Goal: Task Accomplishment & Management: Manage account settings

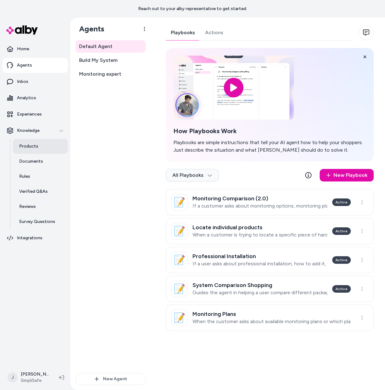
click at [40, 146] on link "Products" at bounding box center [40, 146] width 55 height 15
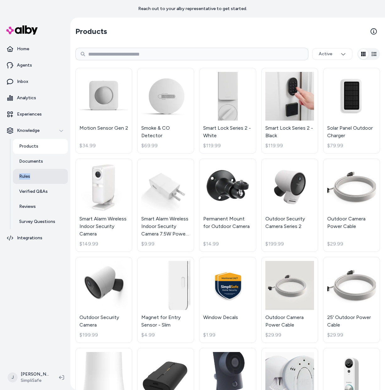
click at [28, 178] on p "Rules" at bounding box center [24, 176] width 11 height 6
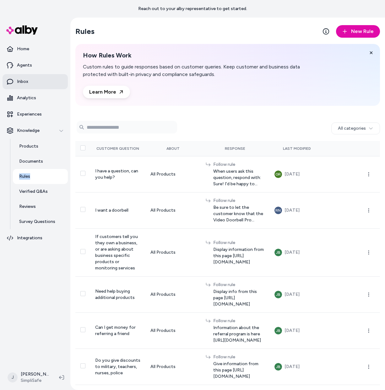
click at [34, 80] on link "Inbox" at bounding box center [35, 81] width 65 height 15
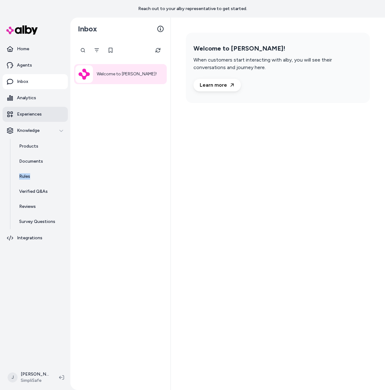
click at [33, 113] on p "Experiences" at bounding box center [29, 114] width 25 height 6
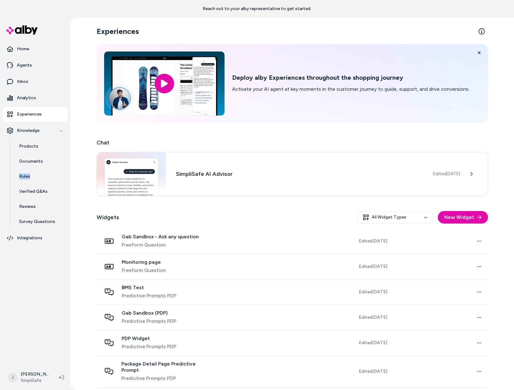
click at [29, 111] on p "Experiences" at bounding box center [29, 114] width 25 height 6
click at [384, 177] on div "Edited [DATE]" at bounding box center [460, 173] width 55 height 13
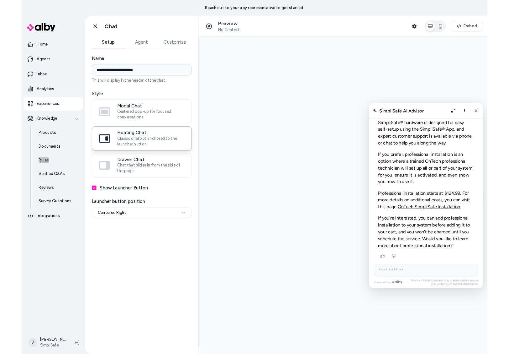
scroll to position [2236, 0]
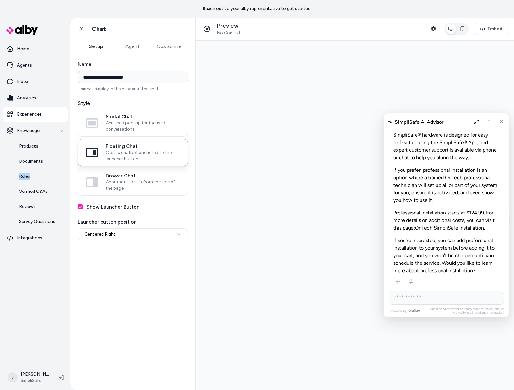
click at [131, 49] on button "Agent" at bounding box center [132, 46] width 36 height 13
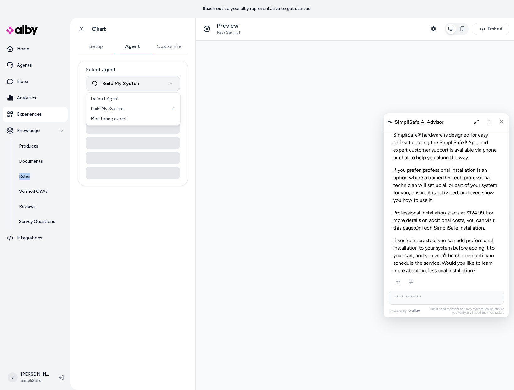
click at [151, 83] on html "**********" at bounding box center [257, 195] width 514 height 390
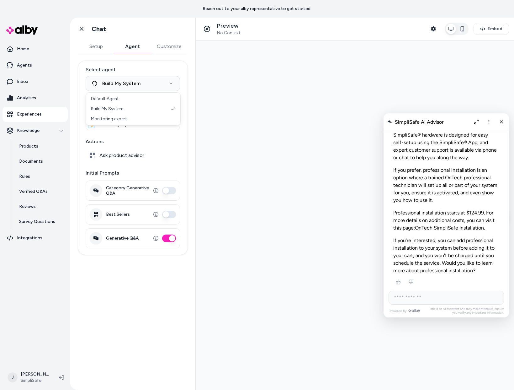
click at [156, 66] on html "**********" at bounding box center [257, 195] width 514 height 390
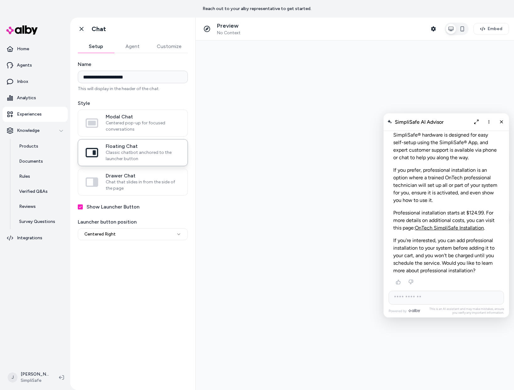
click at [101, 48] on button "Setup" at bounding box center [96, 46] width 36 height 13
click at [384, 123] on icon "Close chat" at bounding box center [501, 121] width 5 height 5
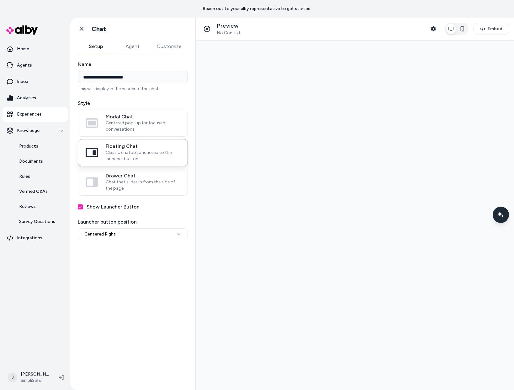
click at [79, 209] on button "Show Launcher Button" at bounding box center [80, 206] width 5 height 5
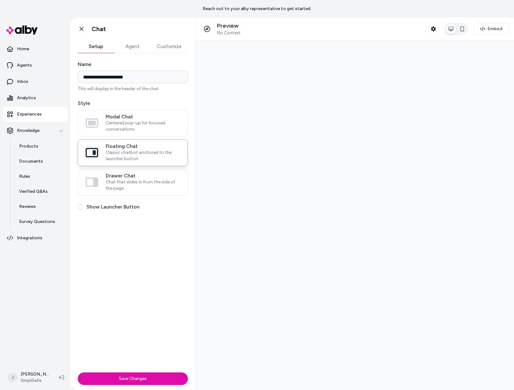
click at [80, 207] on button "Show Launcher Button" at bounding box center [80, 206] width 5 height 5
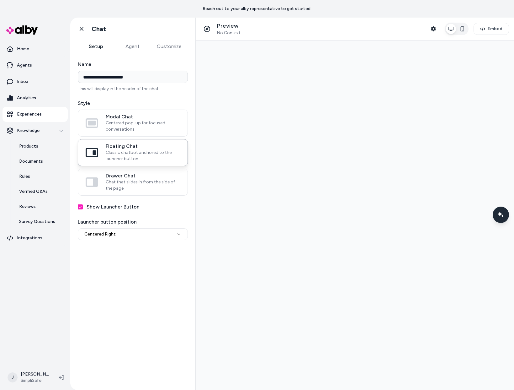
click at [114, 227] on div "**********" at bounding box center [133, 229] width 110 height 22
click at [115, 234] on html "**********" at bounding box center [257, 195] width 514 height 390
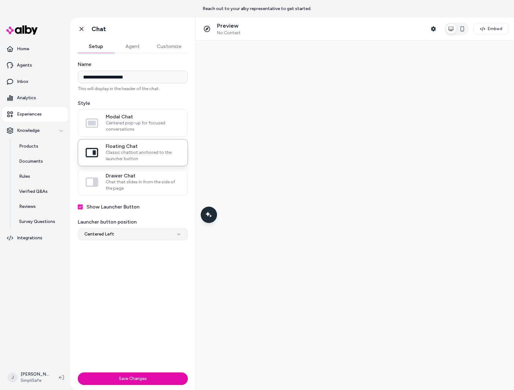
click at [123, 233] on html "**********" at bounding box center [257, 195] width 514 height 390
select select "**********"
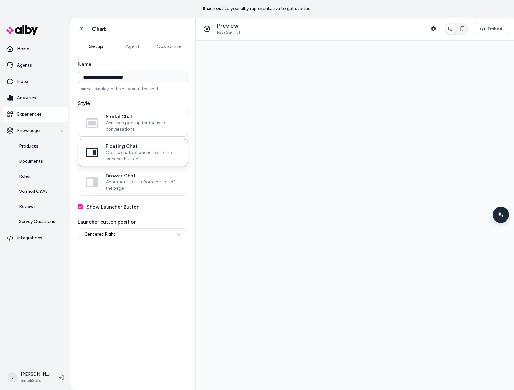
click at [125, 125] on span "Centered pop-up for focused conversations" at bounding box center [143, 126] width 74 height 13
click at [0, 0] on button "Modal Chat Centered pop-up for focused conversations" at bounding box center [0, 0] width 0 height 0
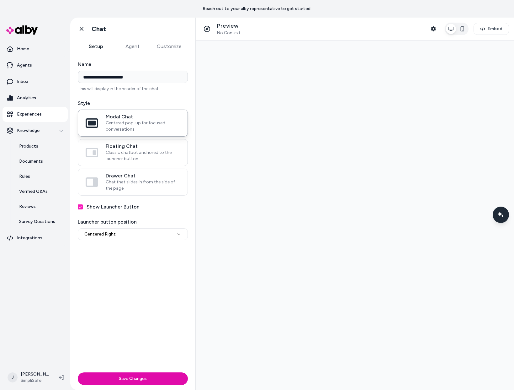
click at [137, 159] on span "Classic chatbot anchored to the launcher button" at bounding box center [143, 155] width 74 height 13
click at [0, 0] on button "Floating Chat Classic chatbot anchored to the launcher button" at bounding box center [0, 0] width 0 height 0
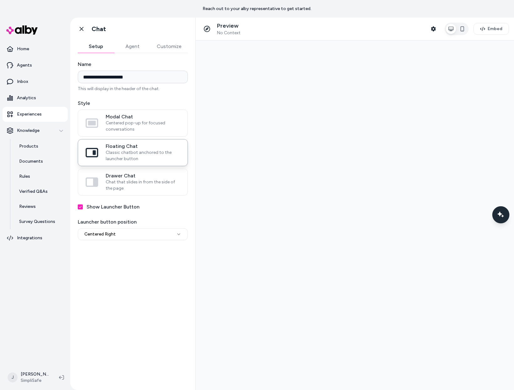
click at [384, 211] on div "Chat with our AI assistant" at bounding box center [500, 214] width 17 height 17
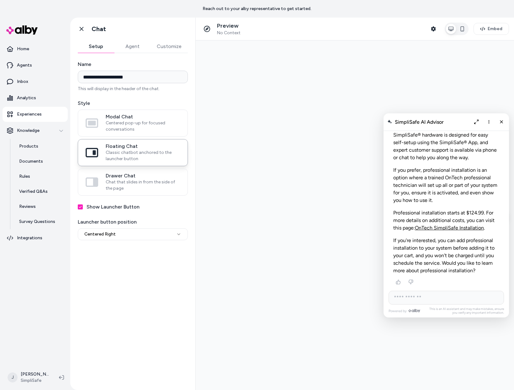
drag, startPoint x: 512, startPoint y: 383, endPoint x: 496, endPoint y: 300, distance: 84.8
click at [384, 300] on div at bounding box center [355, 214] width 318 height 349
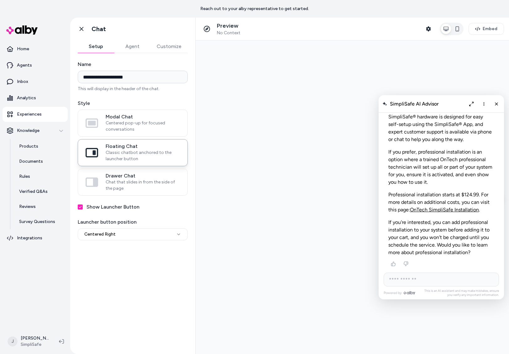
click at [81, 207] on button "Show Launcher Button" at bounding box center [80, 206] width 5 height 5
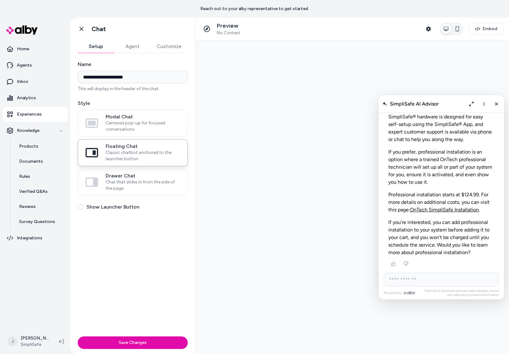
click at [81, 207] on button "Show Launcher Button" at bounding box center [80, 206] width 5 height 5
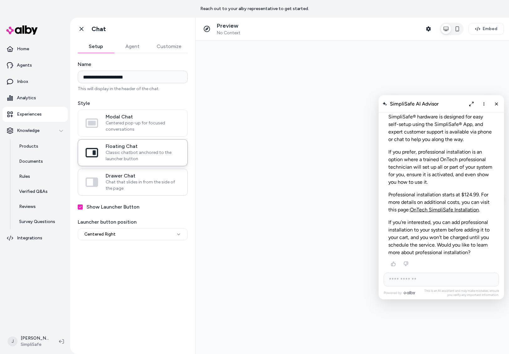
click at [136, 183] on span "Chat that slides in from the side of the page" at bounding box center [143, 185] width 74 height 13
click at [0, 0] on button "Drawer Chat Chat that slides in from the side of the page" at bounding box center [0, 0] width 0 height 0
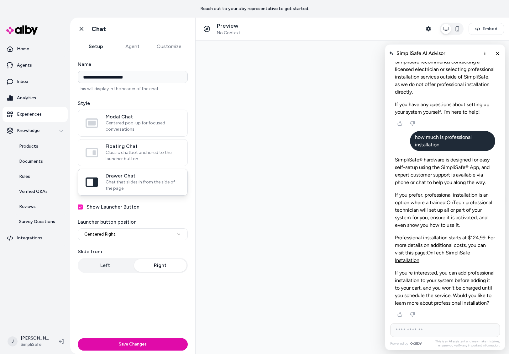
scroll to position [2218, 0]
click at [144, 153] on span "Classic chatbot anchored to the launcher button" at bounding box center [143, 155] width 74 height 13
click at [0, 0] on button "Floating Chat Classic chatbot anchored to the launcher button" at bounding box center [0, 0] width 0 height 0
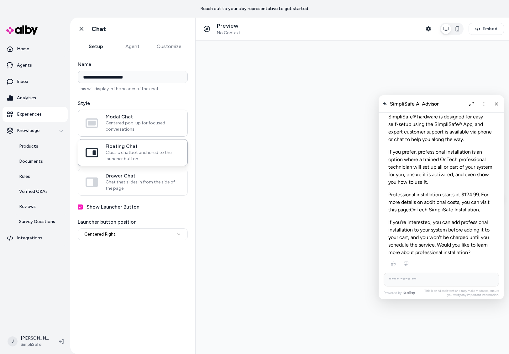
click at [142, 127] on span "Centered pop-up for focused conversations" at bounding box center [143, 126] width 74 height 13
click at [0, 0] on button "Modal Chat Centered pop-up for focused conversations" at bounding box center [0, 0] width 0 height 0
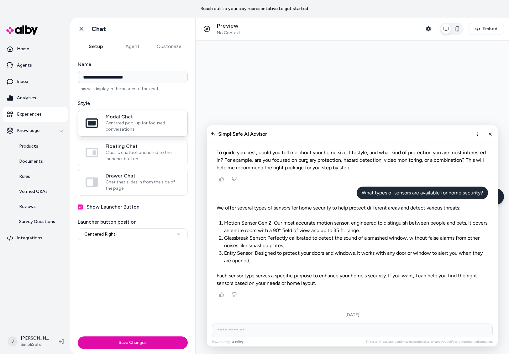
scroll to position [1453, 0]
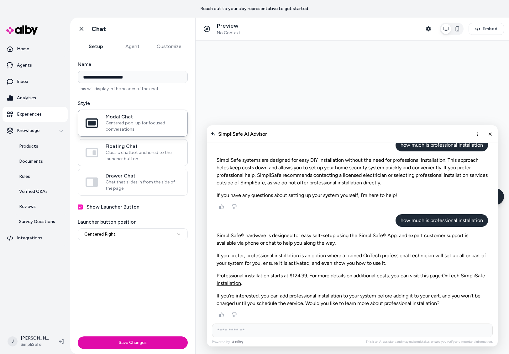
click at [144, 152] on span "Classic chatbot anchored to the launcher button" at bounding box center [143, 155] width 74 height 13
click at [0, 0] on button "Floating Chat Classic chatbot anchored to the launcher button" at bounding box center [0, 0] width 0 height 0
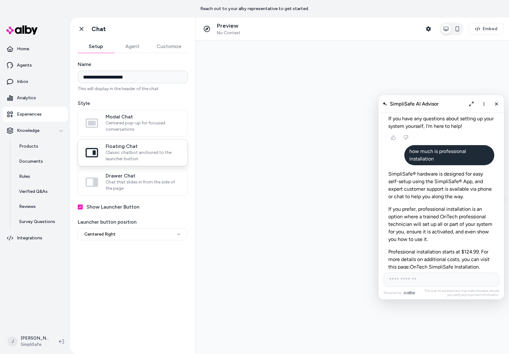
scroll to position [2236, 0]
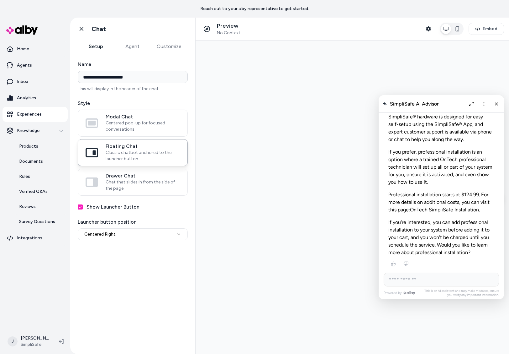
click at [120, 45] on button "Agent" at bounding box center [132, 46] width 36 height 13
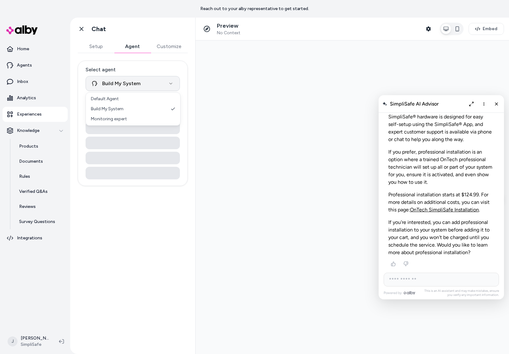
click at [153, 87] on html "**********" at bounding box center [254, 177] width 509 height 354
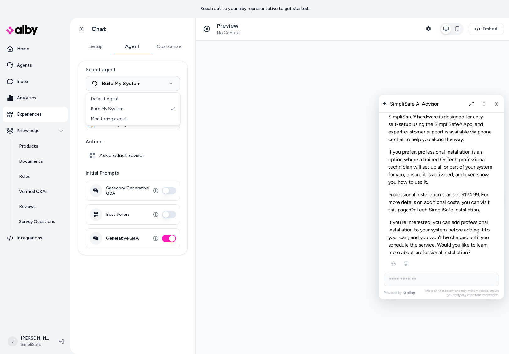
select select "**********"
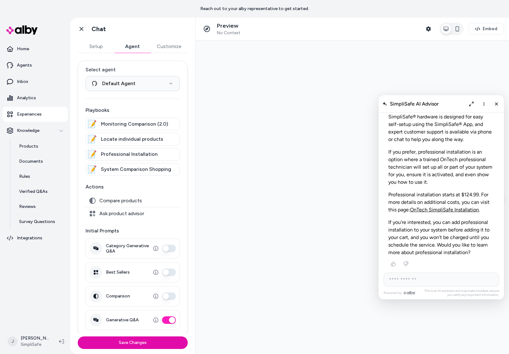
click at [166, 45] on button "Customize" at bounding box center [169, 46] width 37 height 13
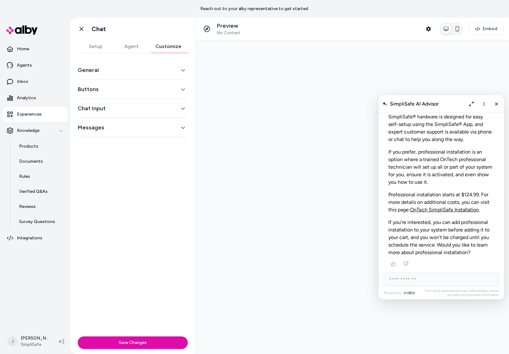
click at [176, 75] on div "General" at bounding box center [133, 70] width 110 height 19
click at [183, 70] on icon "button" at bounding box center [183, 70] width 4 height 4
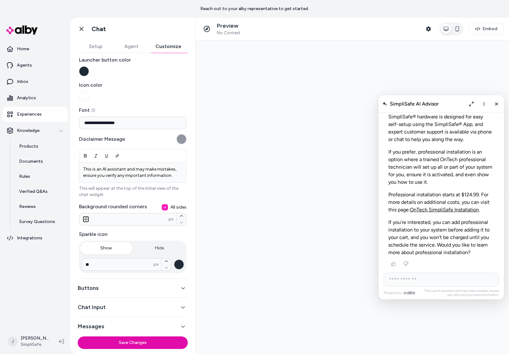
scroll to position [25, 0]
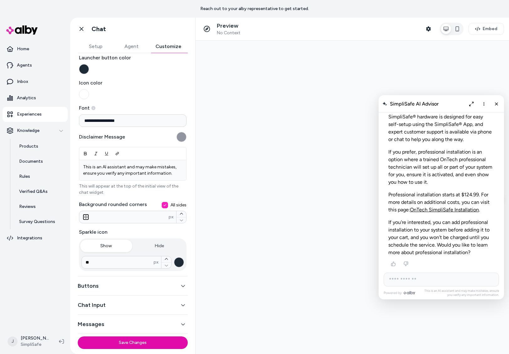
click at [133, 290] on button "Buttons" at bounding box center [133, 285] width 110 height 9
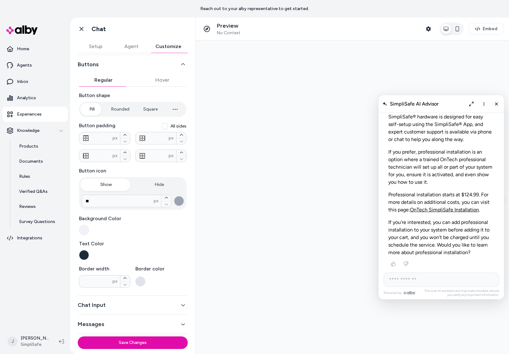
scroll to position [25, 0]
click at [125, 302] on button "Chat Input" at bounding box center [133, 304] width 110 height 9
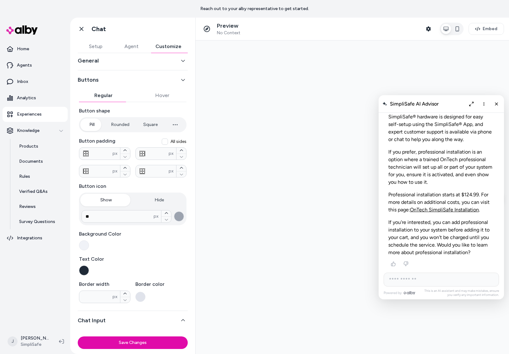
scroll to position [0, 0]
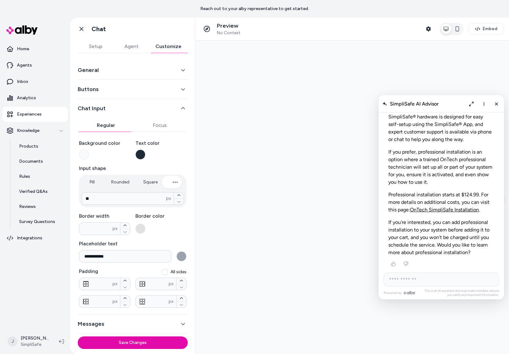
click at [130, 327] on button "Messages" at bounding box center [133, 323] width 110 height 9
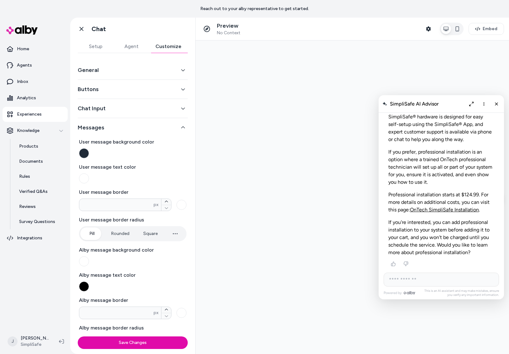
click at [115, 73] on button "General" at bounding box center [133, 70] width 110 height 9
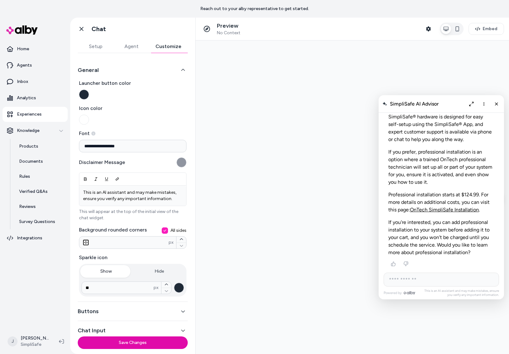
click at [138, 47] on button "Agent" at bounding box center [132, 46] width 36 height 13
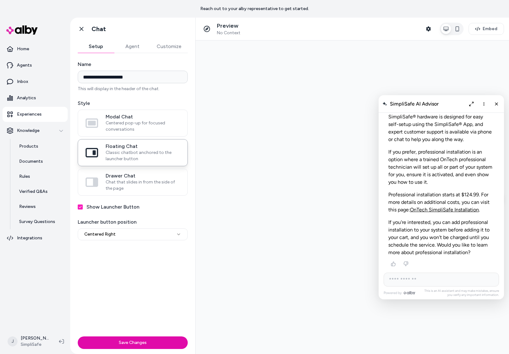
click at [97, 46] on button "Setup" at bounding box center [96, 46] width 36 height 13
